Goal: Task Accomplishment & Management: Complete application form

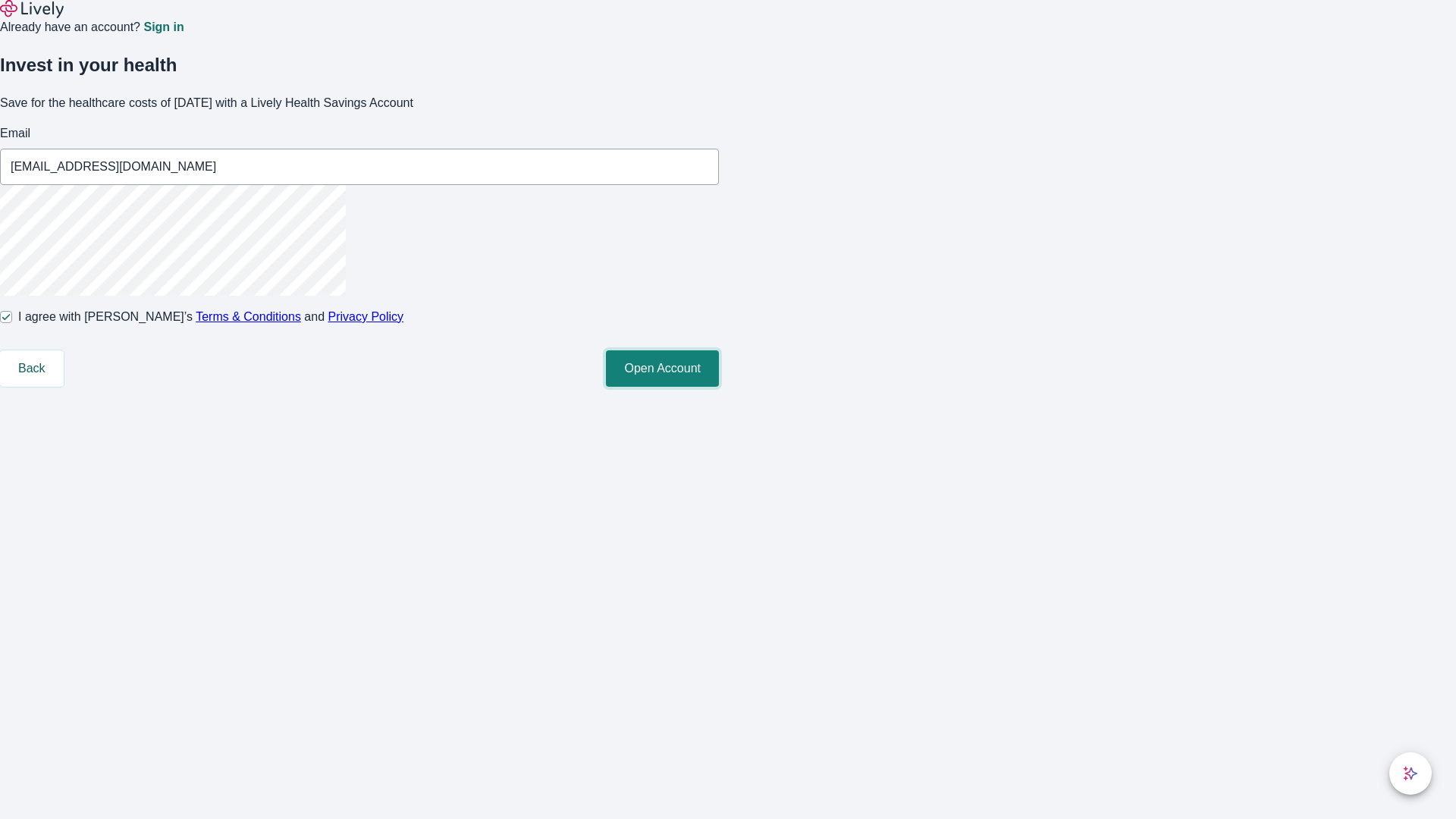
click at [719, 387] on button "Open Account" at bounding box center [662, 369] width 113 height 36
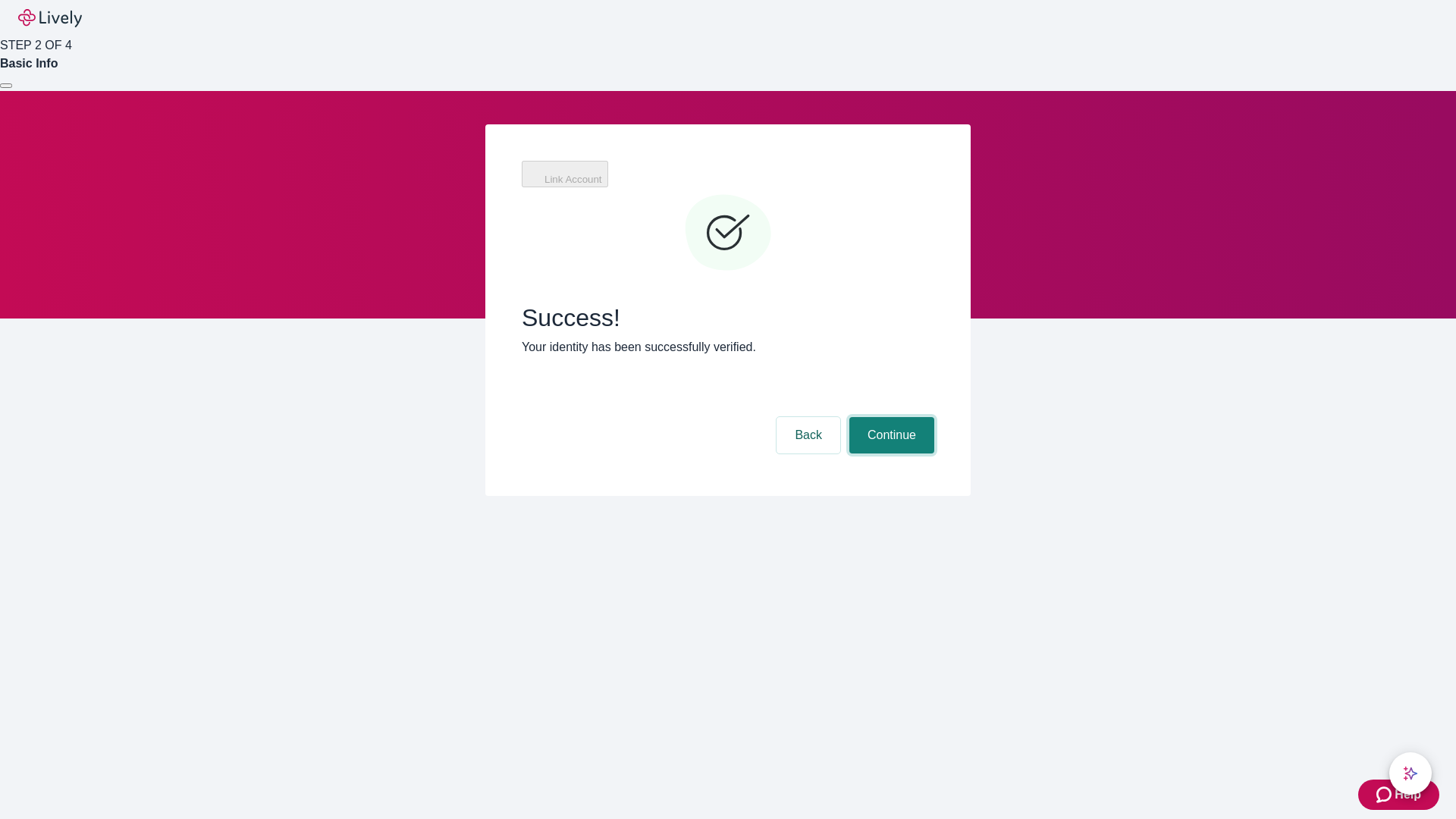
click at [889, 417] on button "Continue" at bounding box center [891, 435] width 85 height 36
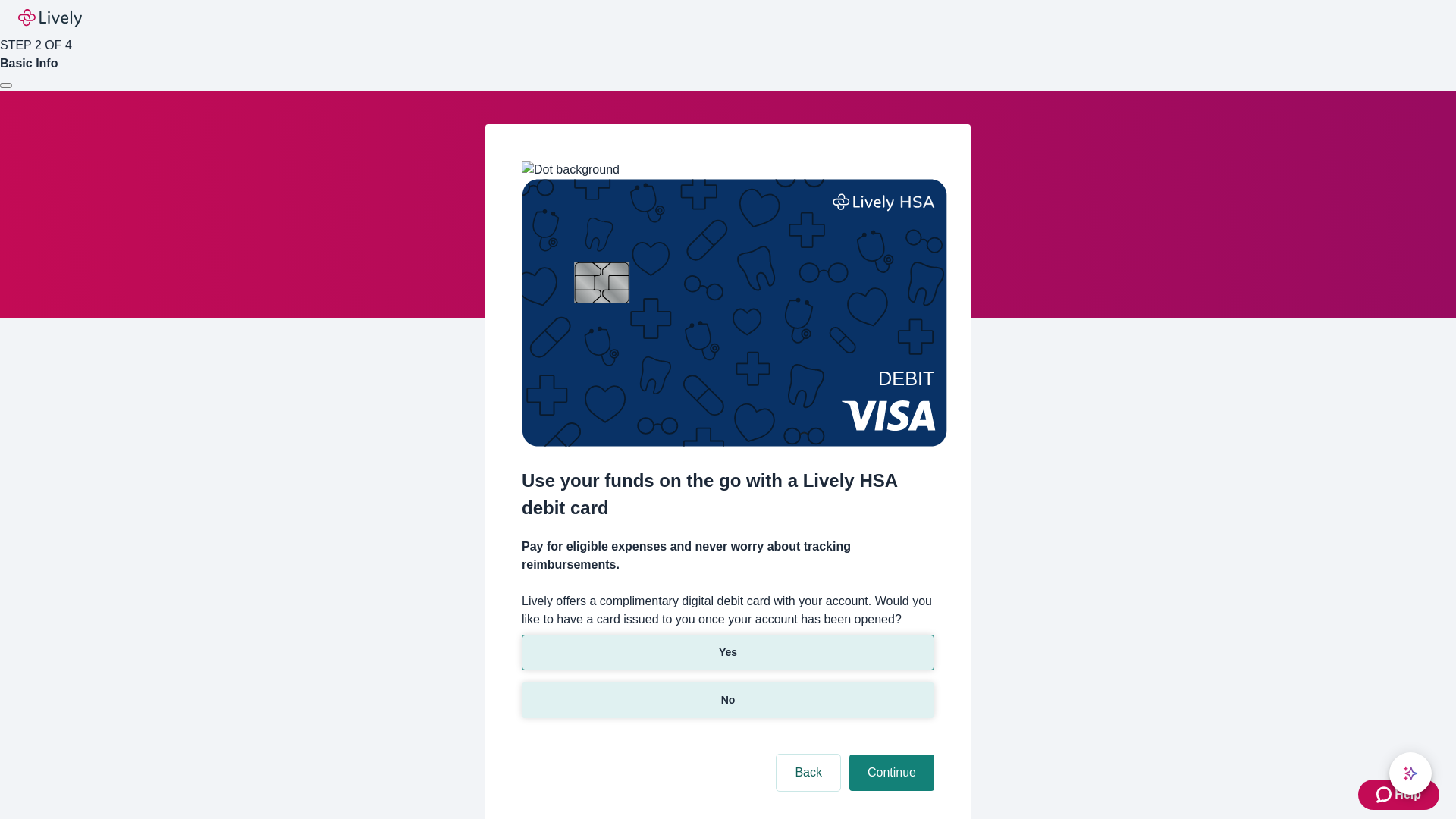
click at [728, 692] on p "No" at bounding box center [728, 700] width 14 height 16
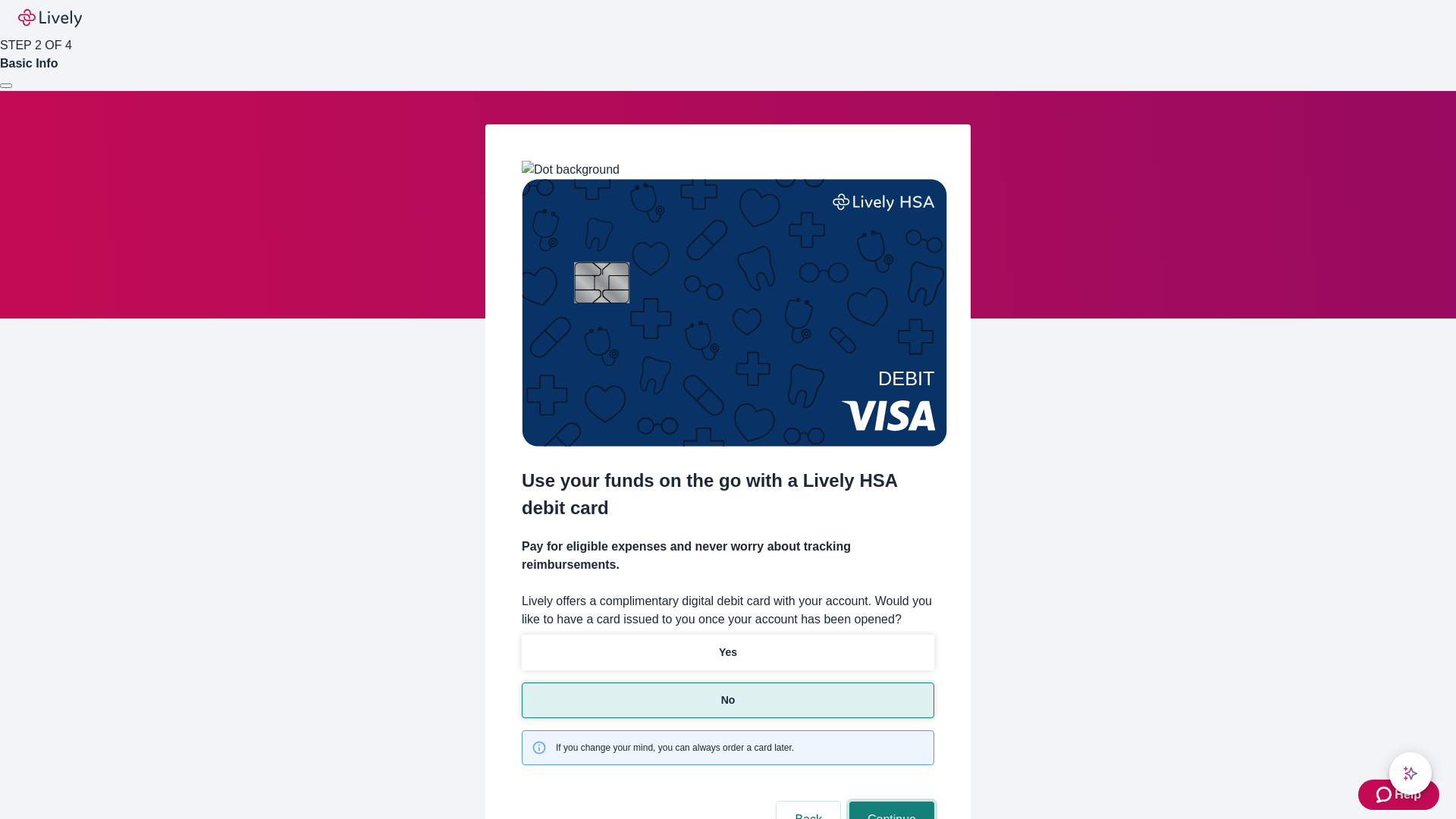
click at [889, 802] on button "Continue" at bounding box center [891, 820] width 85 height 36
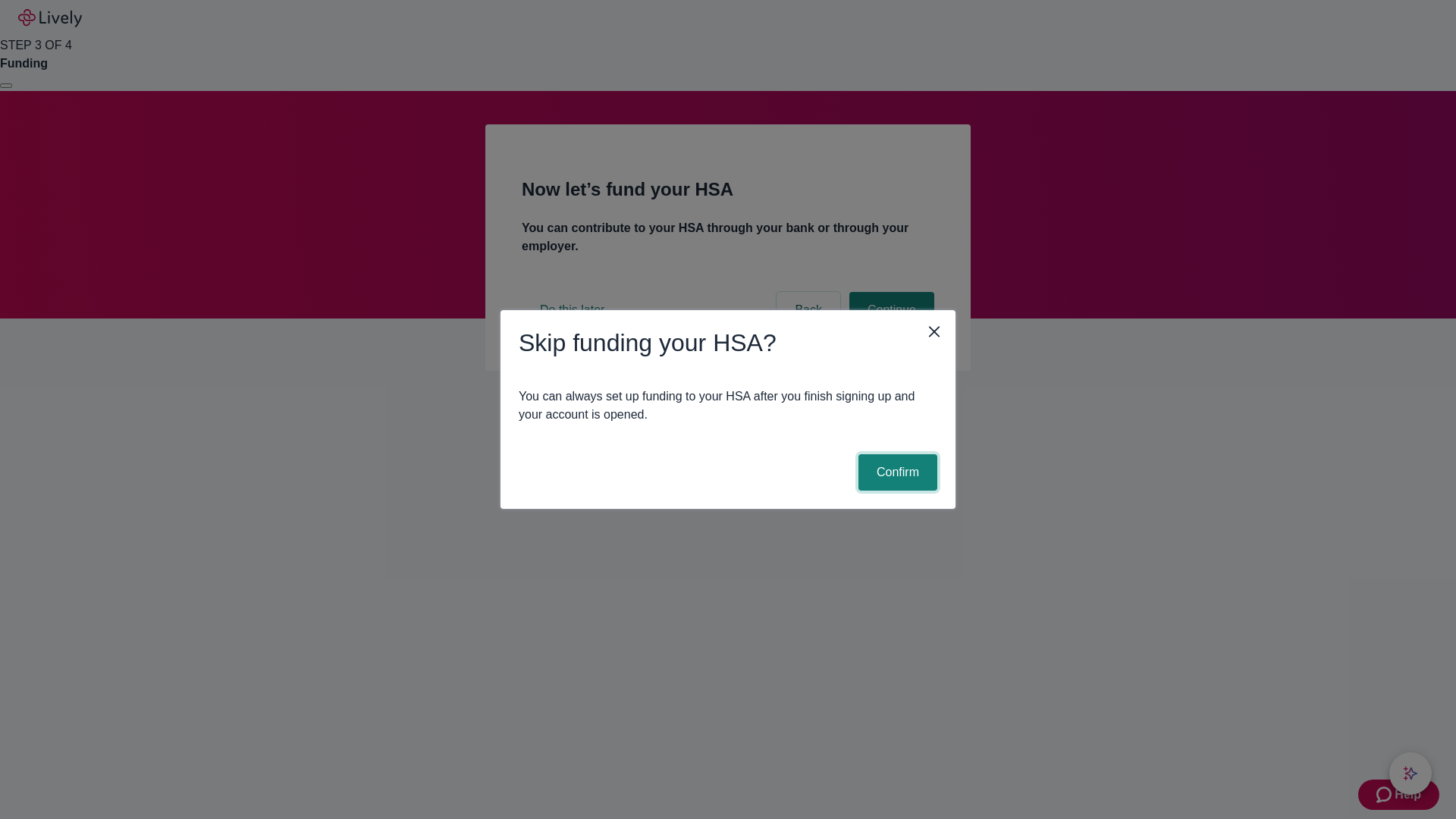
click at [895, 472] on button "Confirm" at bounding box center [897, 472] width 79 height 36
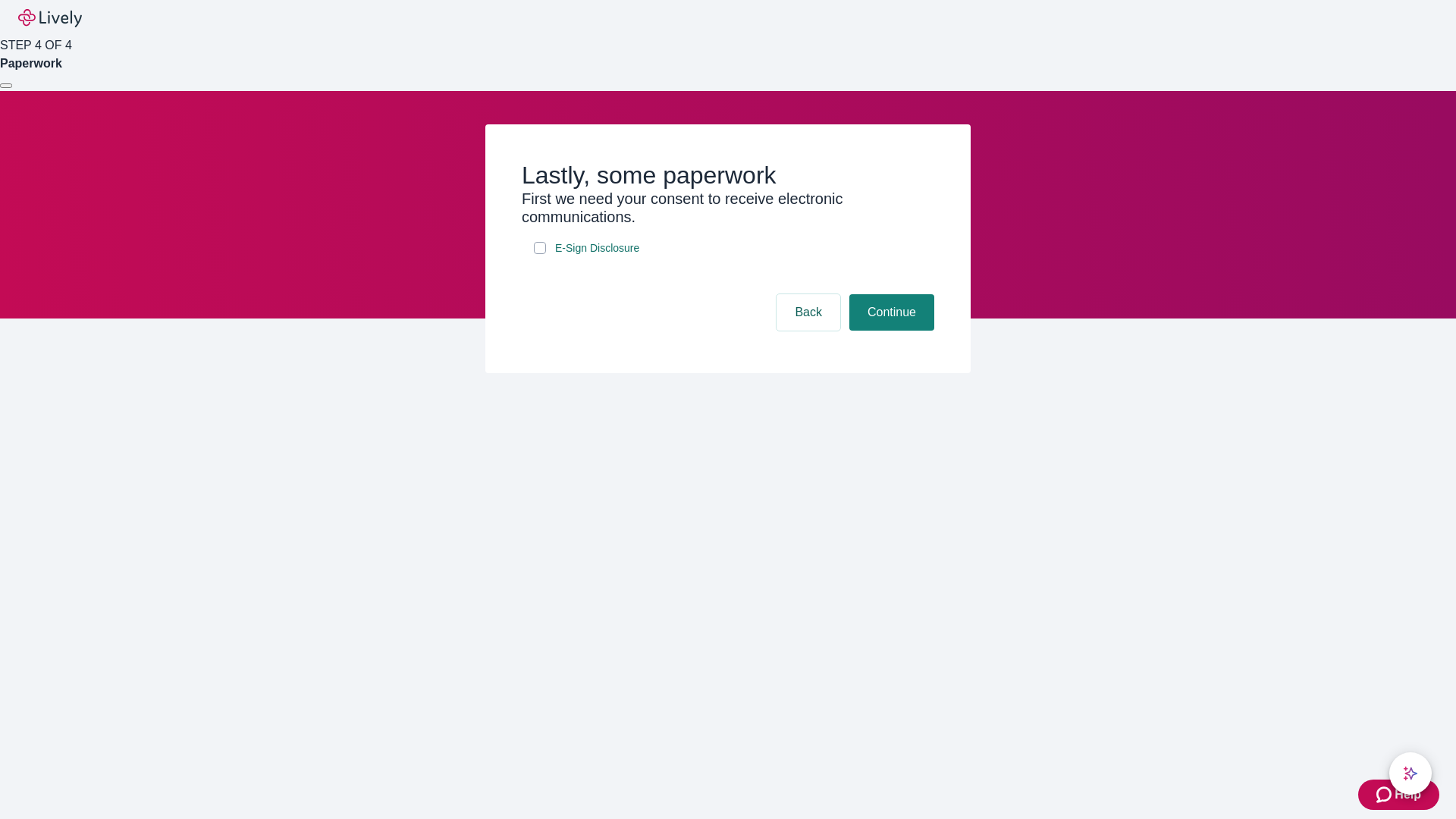
click at [540, 254] on input "E-Sign Disclosure" at bounding box center [540, 248] width 12 height 12
checkbox input "true"
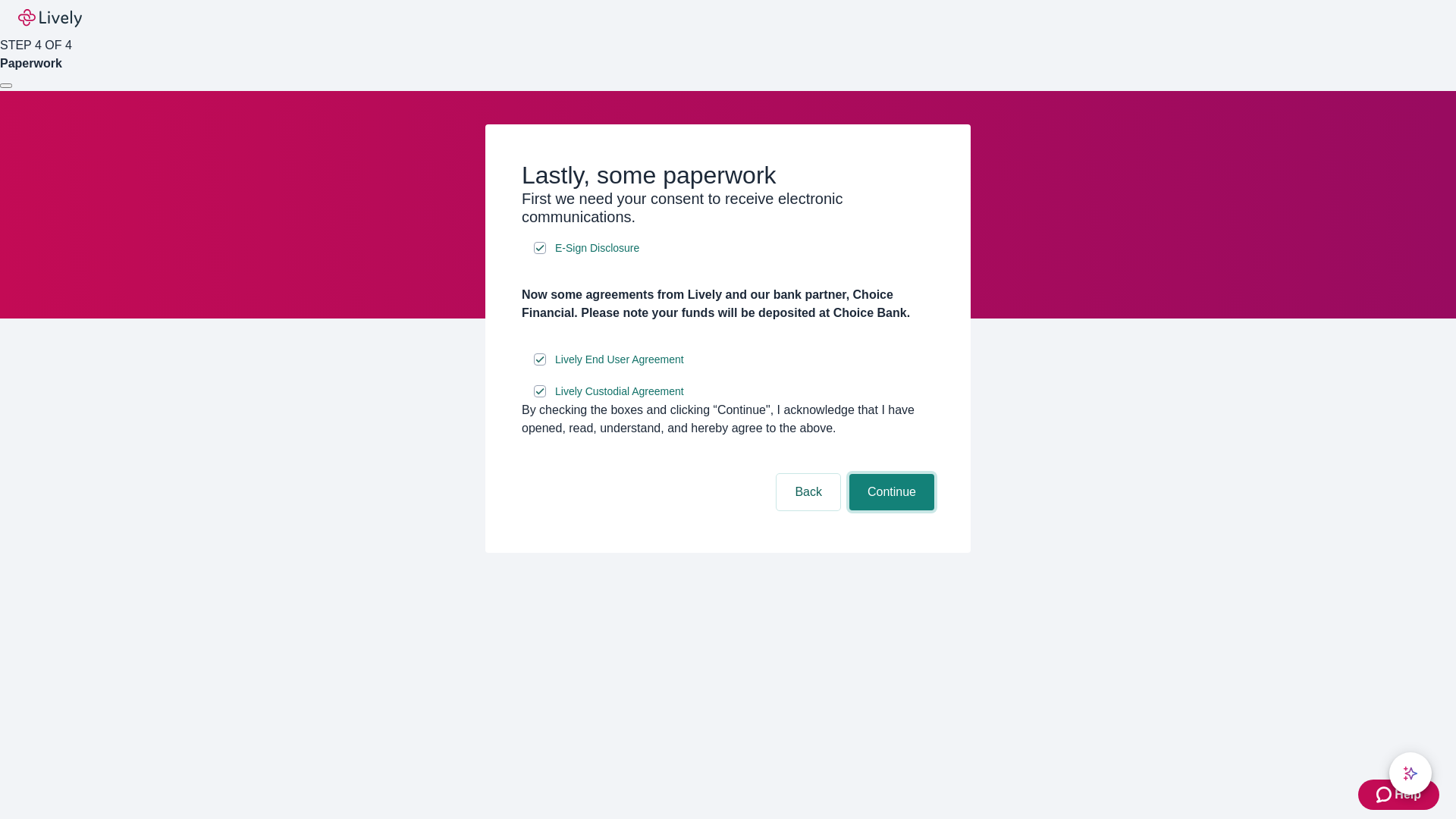
click at [889, 510] on button "Continue" at bounding box center [891, 492] width 85 height 36
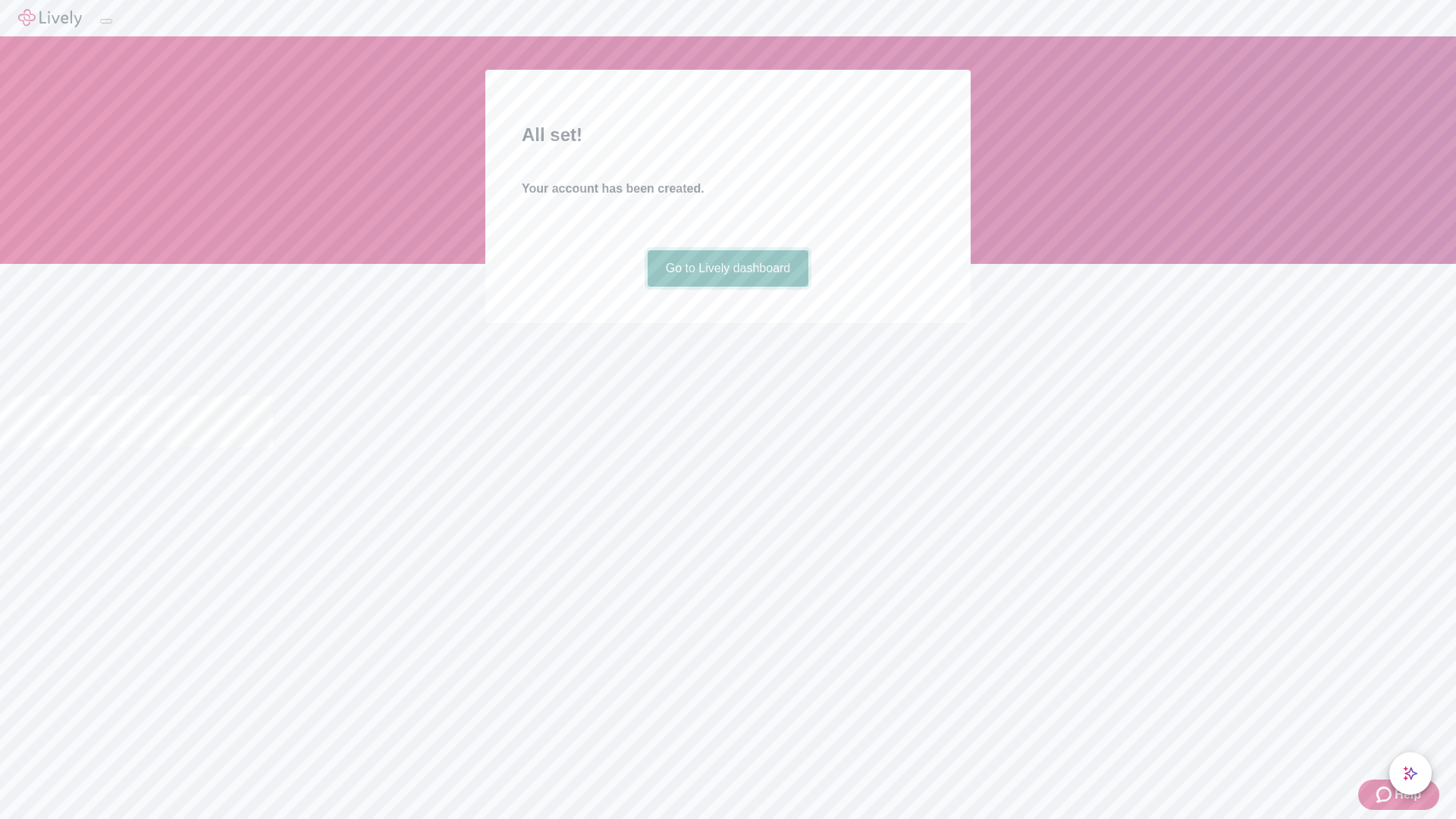
click at [728, 287] on link "Go to Lively dashboard" at bounding box center [728, 269] width 162 height 36
